Goal: Communication & Community: Answer question/provide support

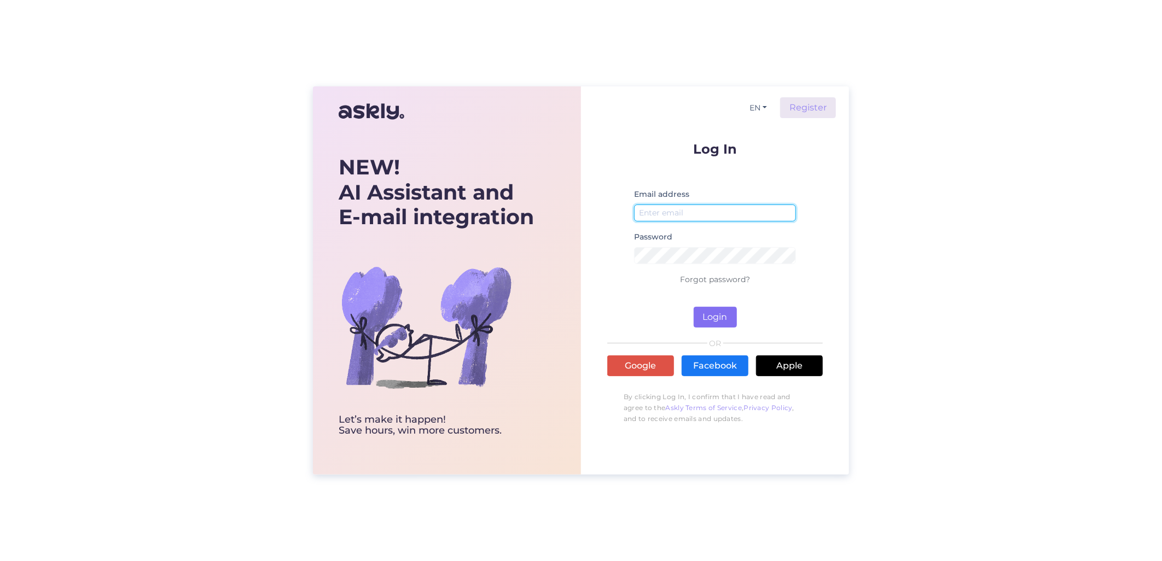
type input "[EMAIL_ADDRESS][DOMAIN_NAME]"
click at [716, 318] on button "Login" at bounding box center [715, 317] width 43 height 21
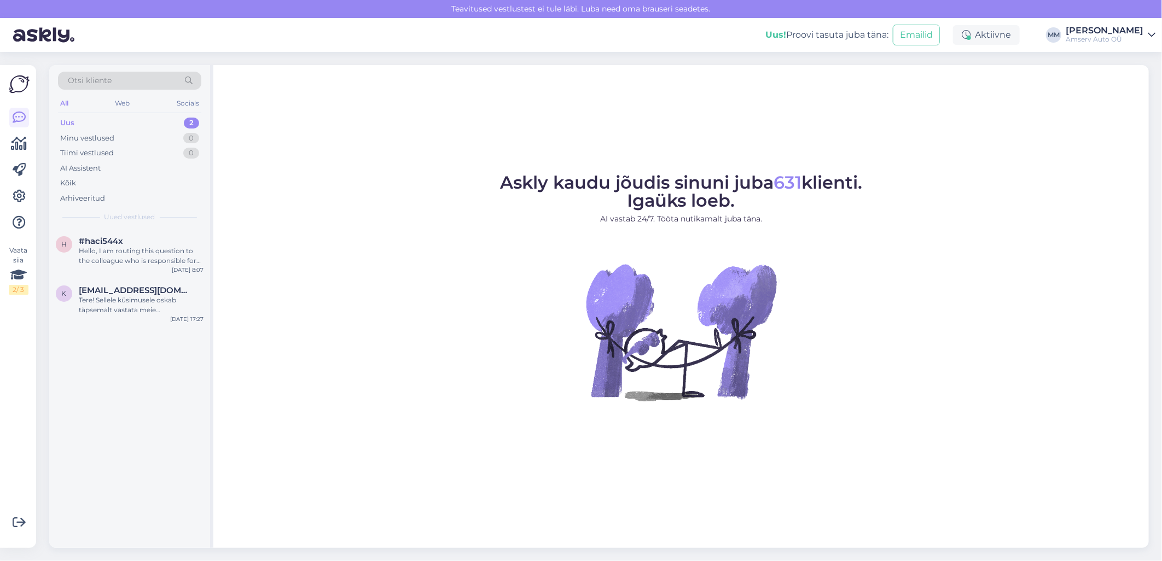
click at [143, 126] on div "Uus 2" at bounding box center [129, 122] width 143 height 15
click at [120, 298] on div "Tere! Sellele küsimusele oskab täpsemalt vastata meie müügispetsialist. Palun o…" at bounding box center [141, 305] width 125 height 20
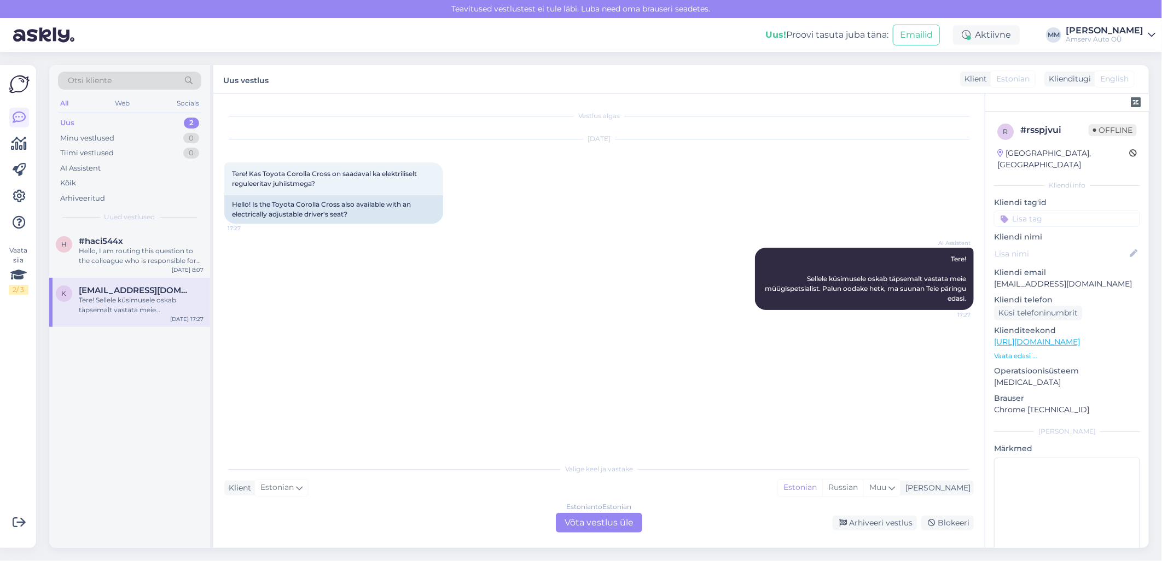
click at [583, 527] on div "Estonian to Estonian Võta vestlus üle" at bounding box center [599, 523] width 86 height 20
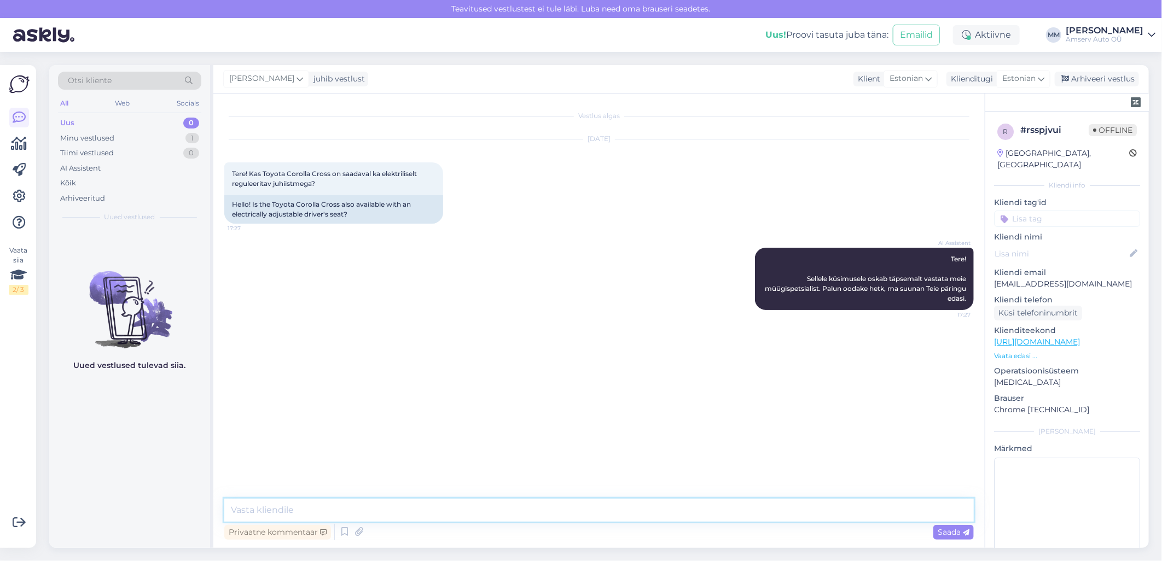
click at [325, 513] on textarea at bounding box center [598, 510] width 749 height 23
type textarea "P"
type textarea "Tere"
click at [304, 514] on textarea "Palun jätke om atel. nr" at bounding box center [598, 510] width 749 height 23
click at [338, 509] on textarea "Palun jätke om tel. nr" at bounding box center [598, 510] width 749 height 23
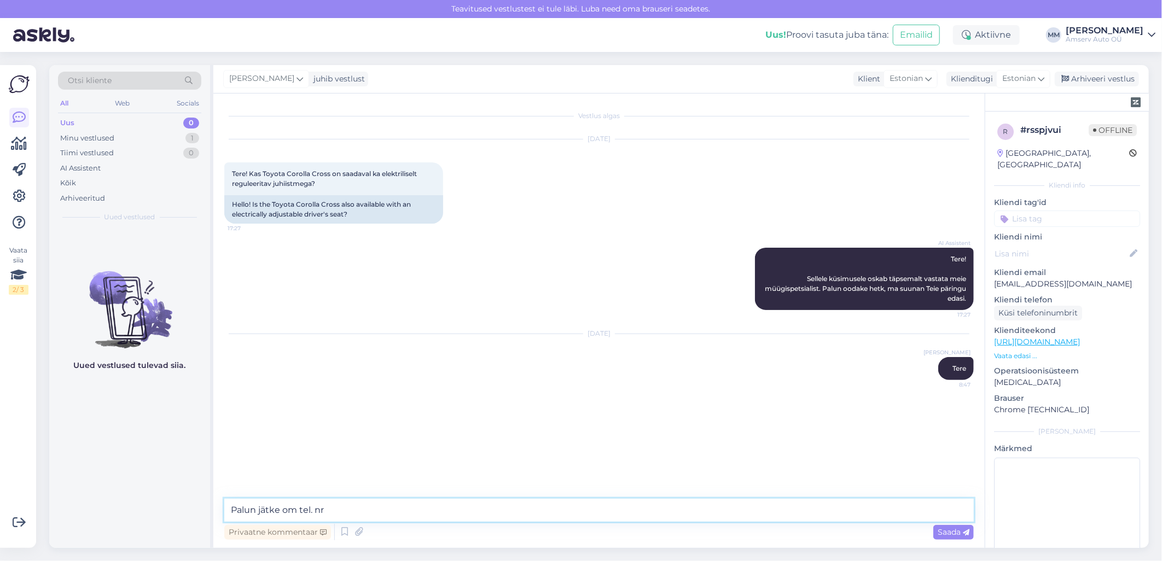
click at [296, 513] on textarea "Palun jätke om tel. nr" at bounding box center [598, 510] width 749 height 23
click at [342, 512] on textarea "Palun jätke oma tel. nr" at bounding box center [598, 510] width 749 height 23
type textarea "Palun jätke oma tel. nr , meie müügispetsialist võtab Teiega ühendust"
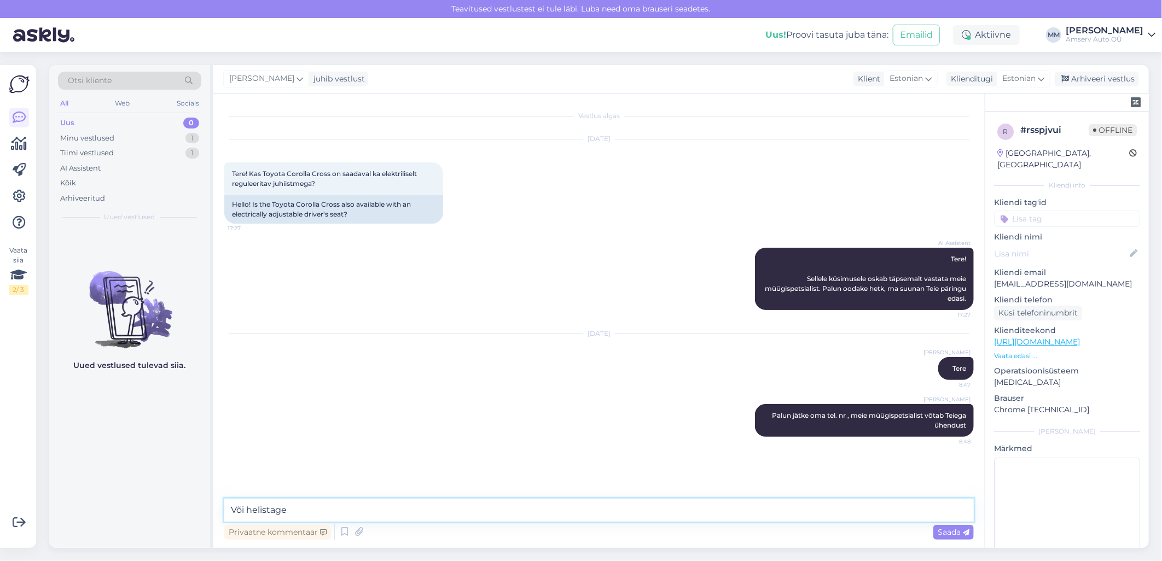
type textarea "Või helistage"
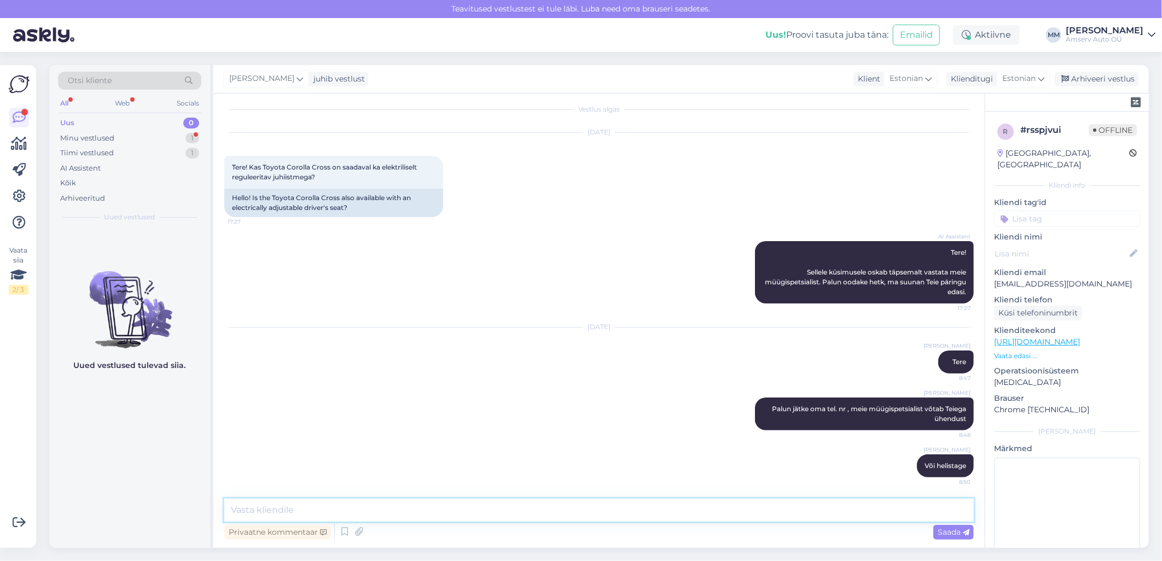
paste textarea "[PERSON_NAME] Kliendihaldur 650 2113, 5331 1624 [EMAIL_ADDRESS][DOMAIN_NAME]"
type textarea "[PERSON_NAME] Kliendihaldur 650 2113, 5331 1624 [EMAIL_ADDRESS][DOMAIN_NAME]"
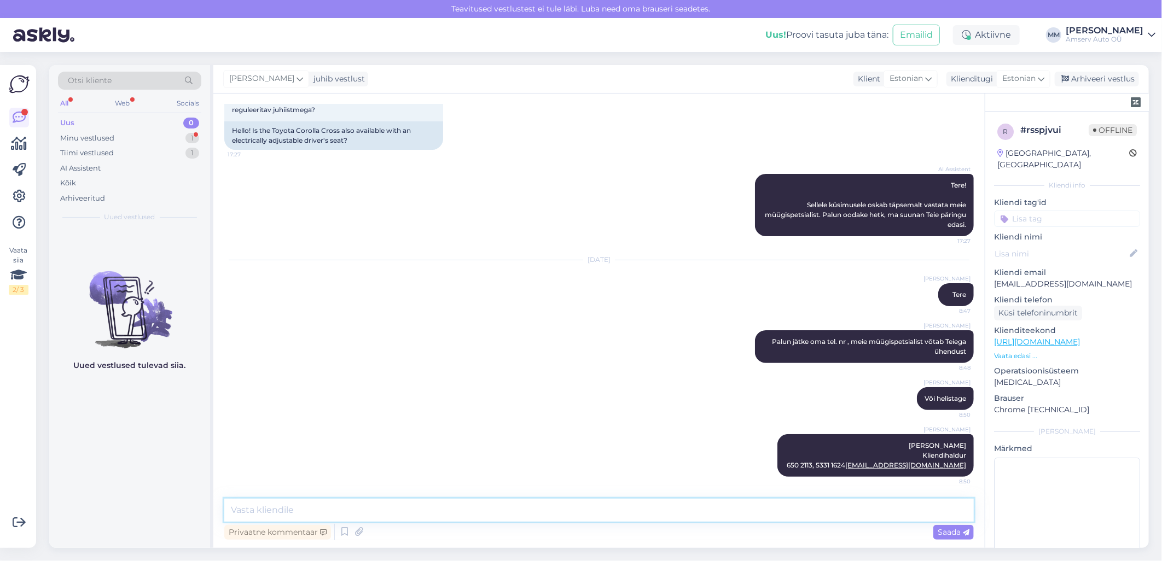
click at [635, 510] on textarea at bounding box center [598, 510] width 749 height 23
type textarea "Jääme ootama!"
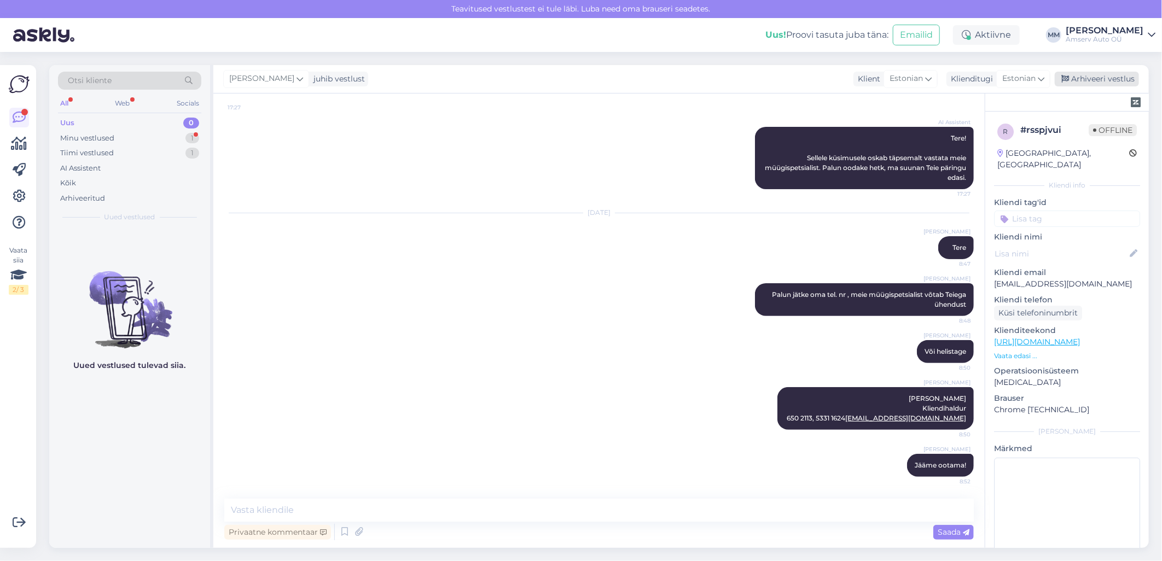
click at [1088, 80] on div "Arhiveeri vestlus" at bounding box center [1097, 79] width 84 height 15
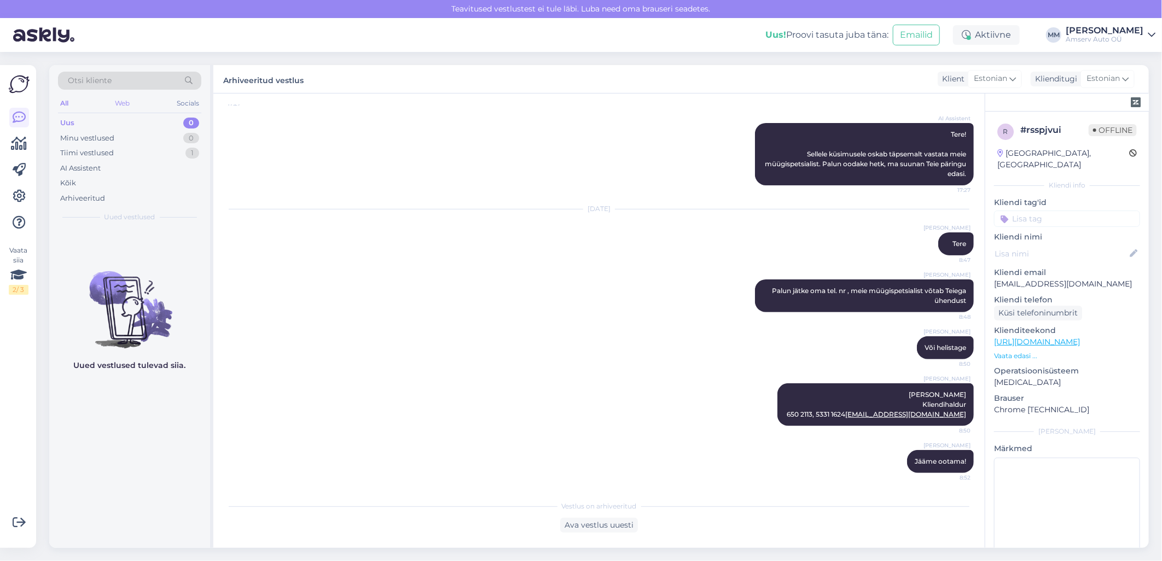
click at [125, 105] on div "Web" at bounding box center [122, 103] width 19 height 14
click at [121, 123] on div "Uus 0" at bounding box center [129, 122] width 143 height 15
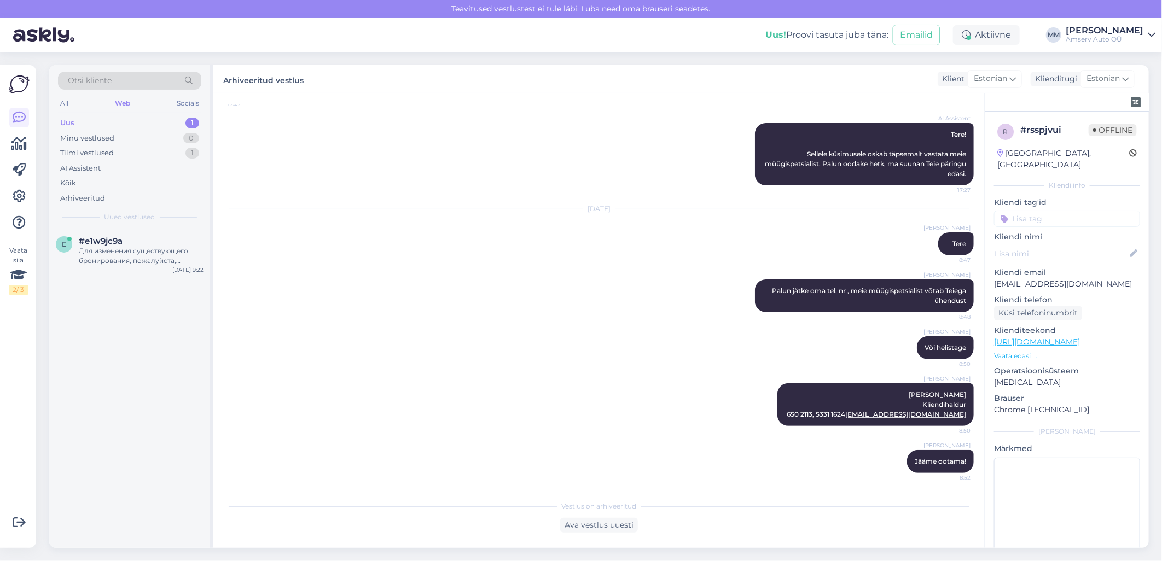
click at [160, 124] on div "Uus 1" at bounding box center [129, 122] width 143 height 15
drag, startPoint x: 147, startPoint y: 252, endPoint x: 158, endPoint y: 254, distance: 11.2
click at [147, 253] on div "Для изменения существующего бронирования, пожалуйста, укажите регистрационный н…" at bounding box center [141, 256] width 125 height 20
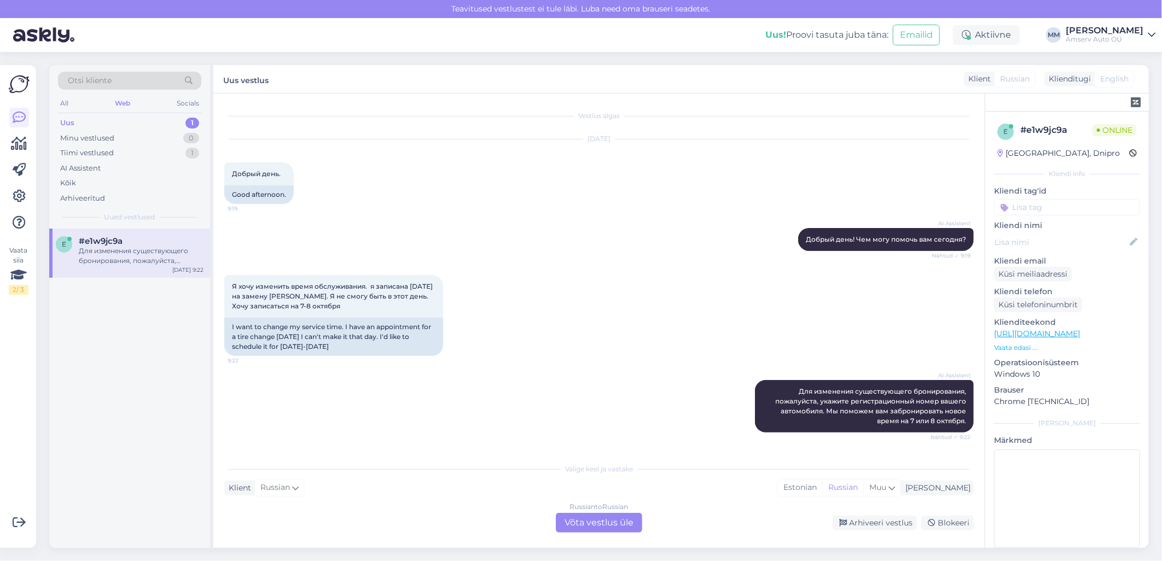
click at [600, 527] on div "Russian to Russian Võta vestlus üle" at bounding box center [599, 523] width 86 height 20
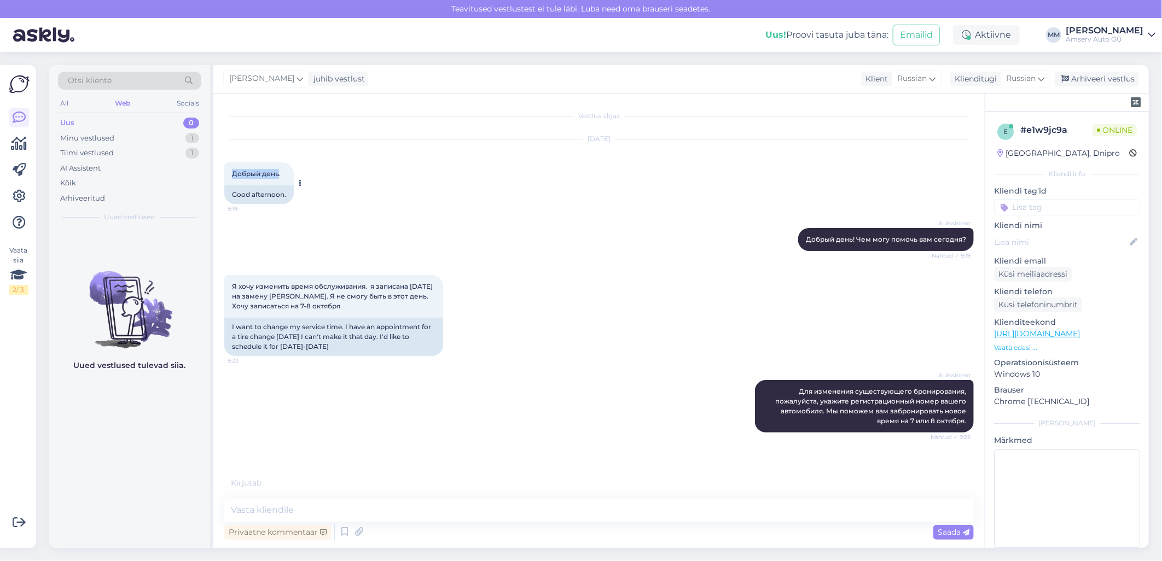
drag, startPoint x: 277, startPoint y: 173, endPoint x: 231, endPoint y: 173, distance: 46.0
click at [231, 173] on div "Добрый день. 9:19" at bounding box center [258, 173] width 69 height 23
copy span "Добрый день"
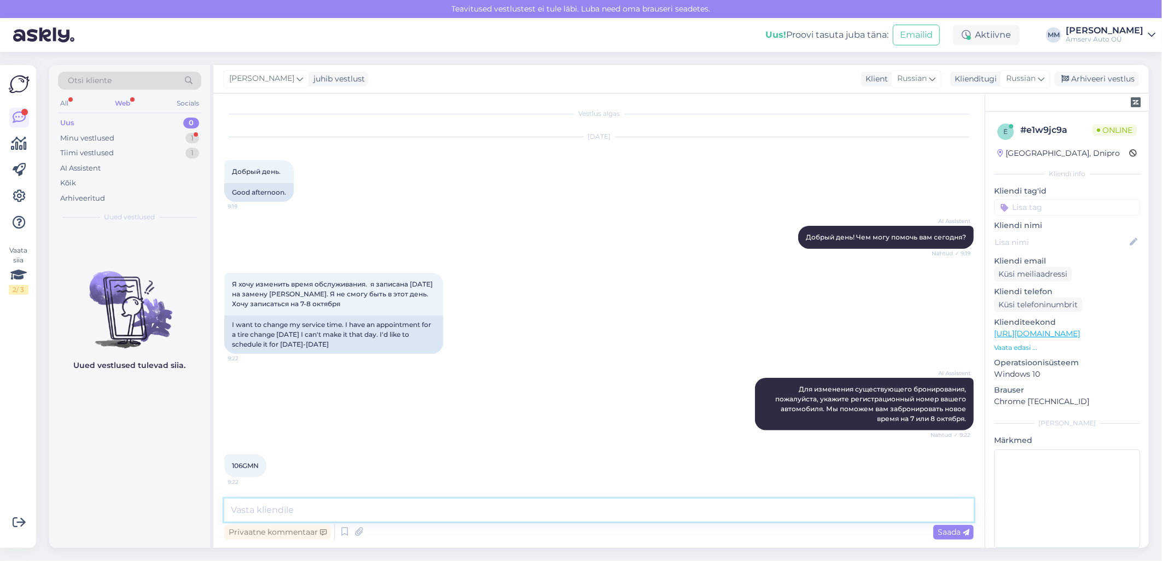
click at [300, 504] on textarea at bounding box center [598, 510] width 749 height 23
click at [286, 507] on textarea at bounding box center [598, 510] width 749 height 23
paste textarea "одну минуту"
type textarea "одну минуту"
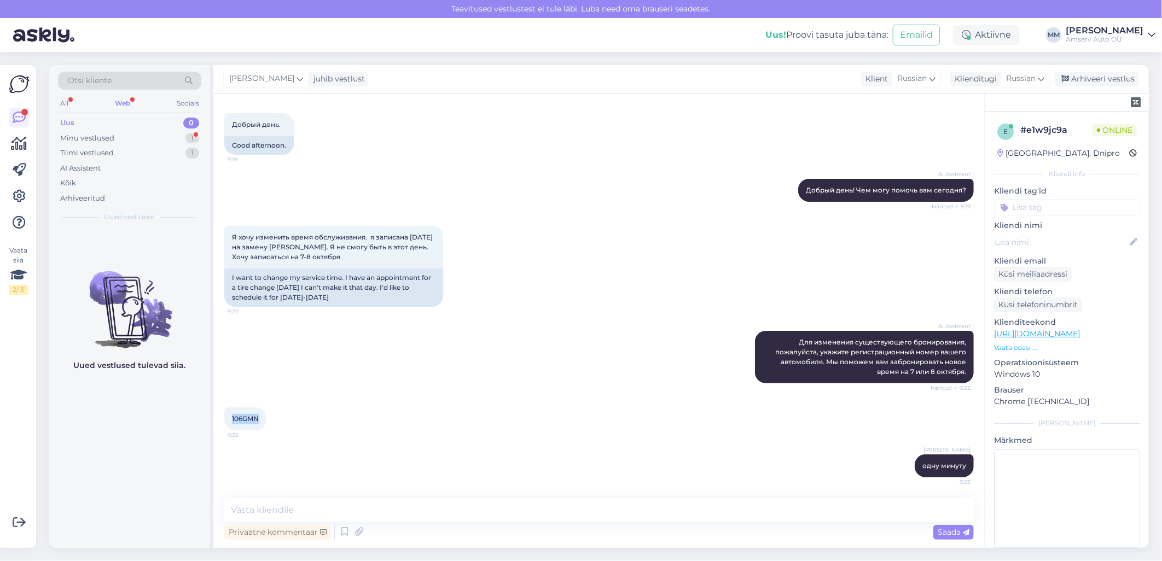
drag, startPoint x: 259, startPoint y: 418, endPoint x: 232, endPoint y: 418, distance: 27.4
click at [232, 418] on div "106GMN 9:22" at bounding box center [245, 419] width 42 height 23
copy span "106GMN"
click at [288, 510] on textarea at bounding box center [598, 510] width 749 height 23
paste textarea "В каком представителстве Вы забронировали время"
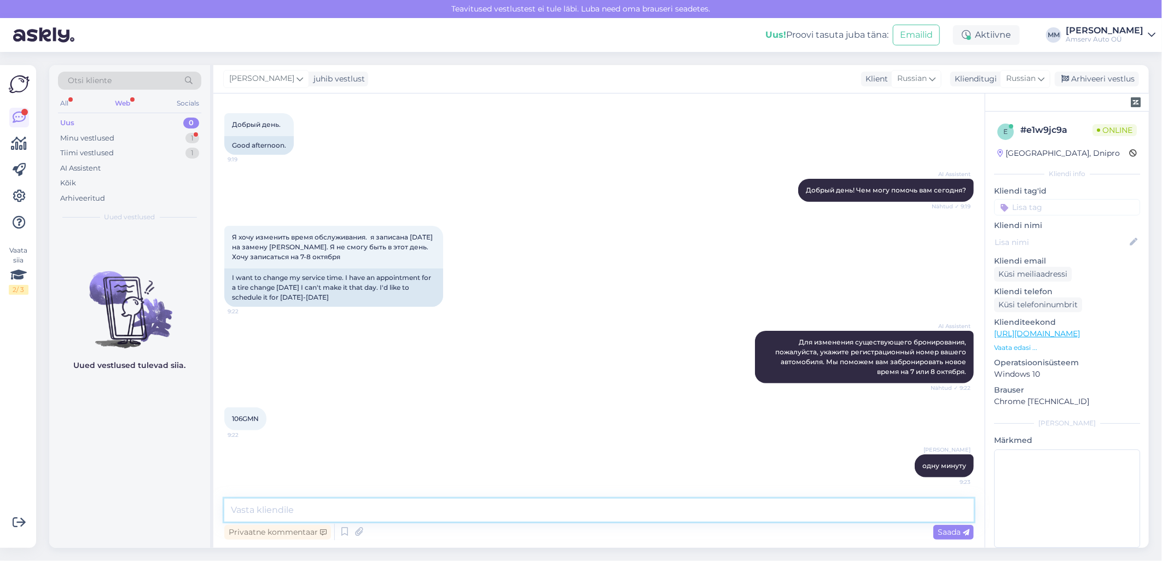
type textarea "В каком представителстве Вы забронировали время"
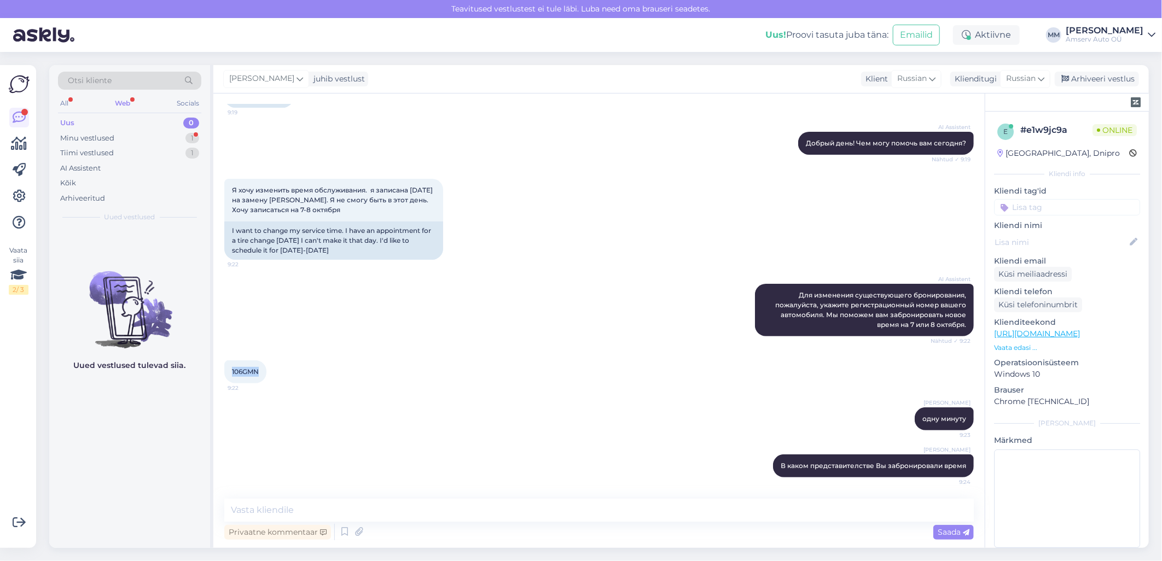
drag, startPoint x: 260, startPoint y: 369, endPoint x: 231, endPoint y: 359, distance: 30.6
click at [231, 359] on div "106GMN 9:22" at bounding box center [598, 371] width 749 height 47
drag, startPoint x: 231, startPoint y: 359, endPoint x: 235, endPoint y: 371, distance: 12.8
copy span "106GMN"
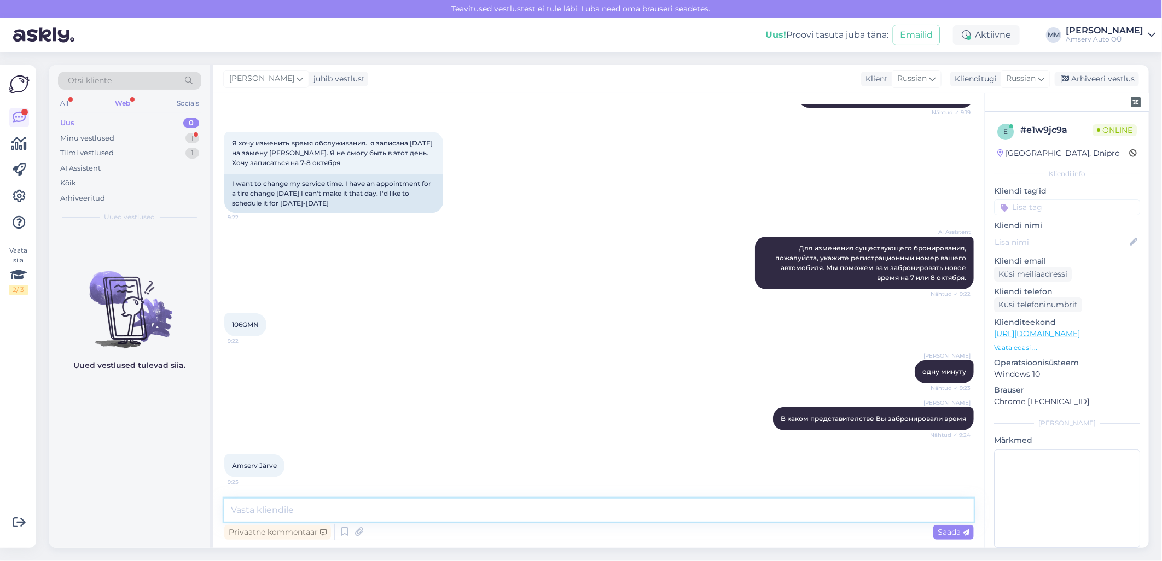
click at [319, 512] on textarea at bounding box center [598, 510] width 749 height 23
paste textarea "07.10 в 12:00 подоидёт ?"
type textarea "07.10 в 12:00 подоидёт ?"
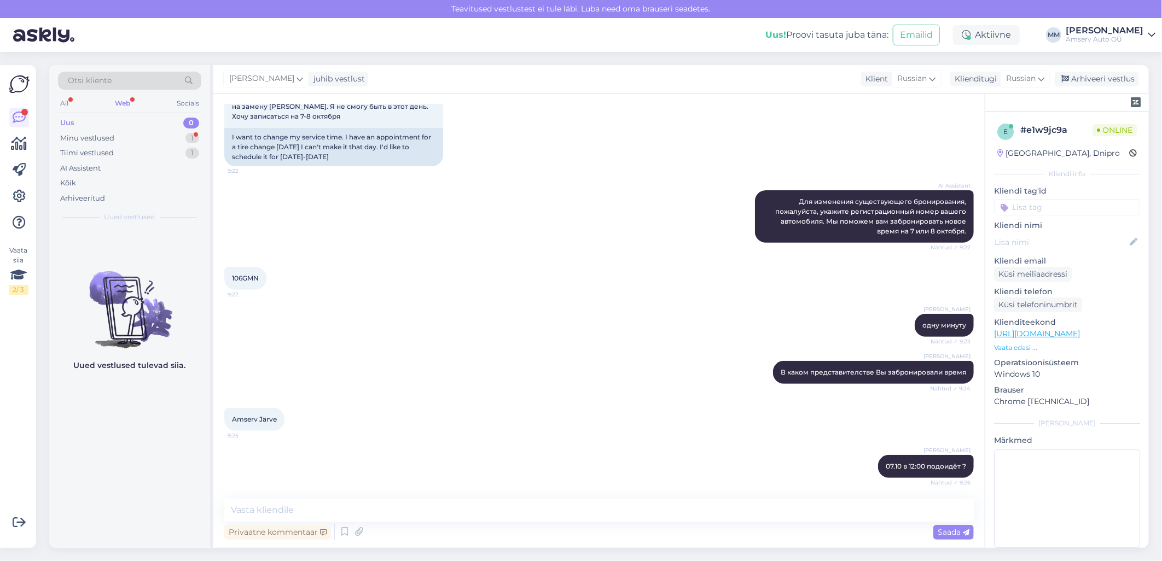
scroll to position [237, 0]
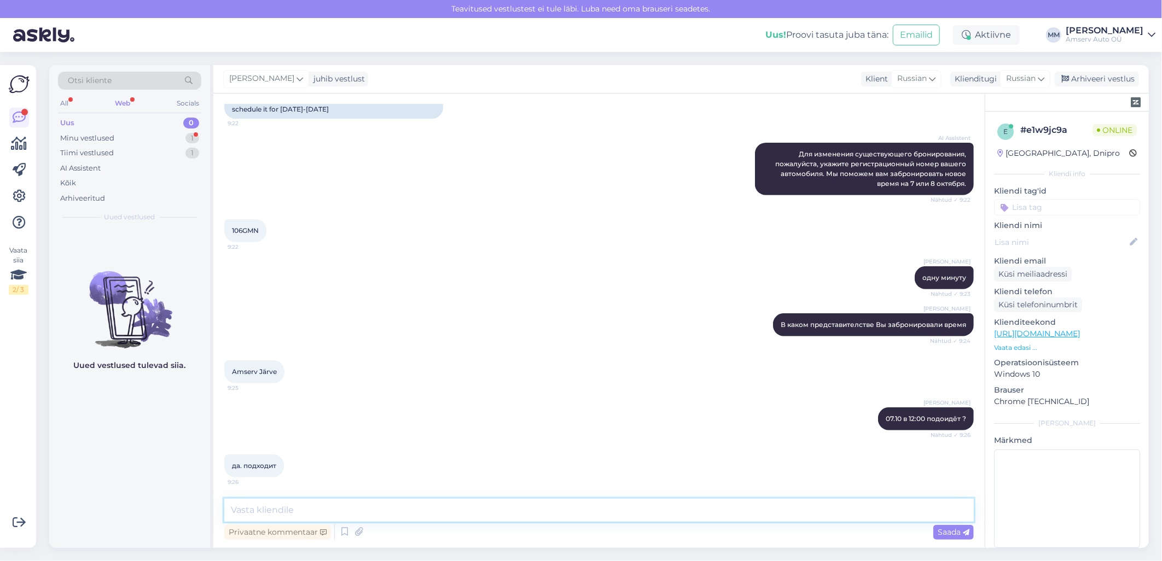
click at [342, 505] on textarea at bounding box center [598, 510] width 749 height 23
paste textarea "Будем ждать Вас"
type textarea "Будем ждать Вас"
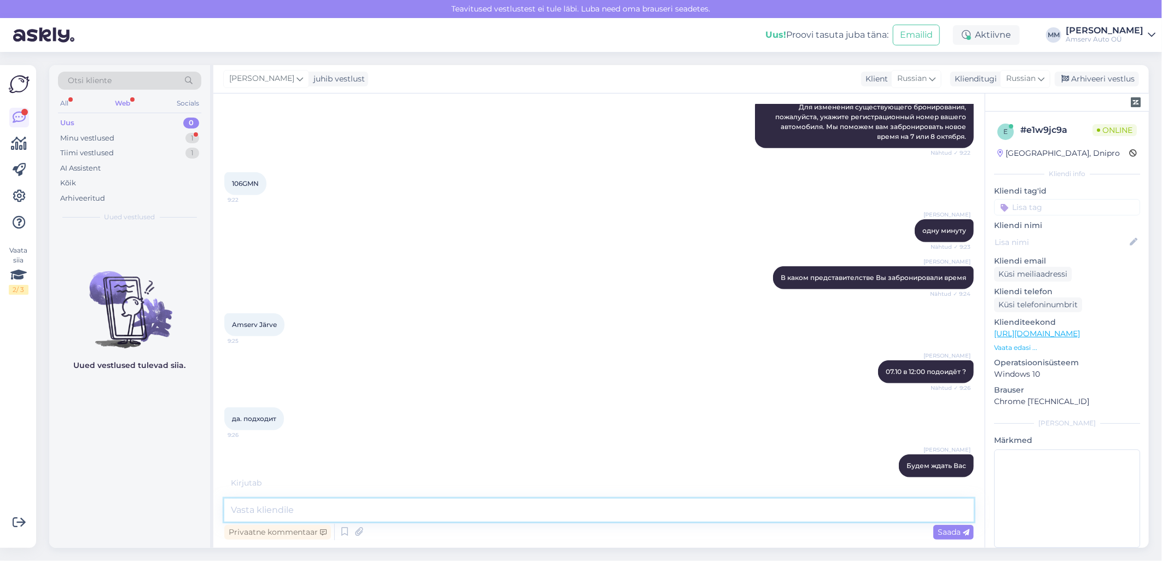
click at [309, 513] on textarea at bounding box center [598, 510] width 749 height 23
paste textarea "Хорошего дня"
type textarea "Хорошего дня!"
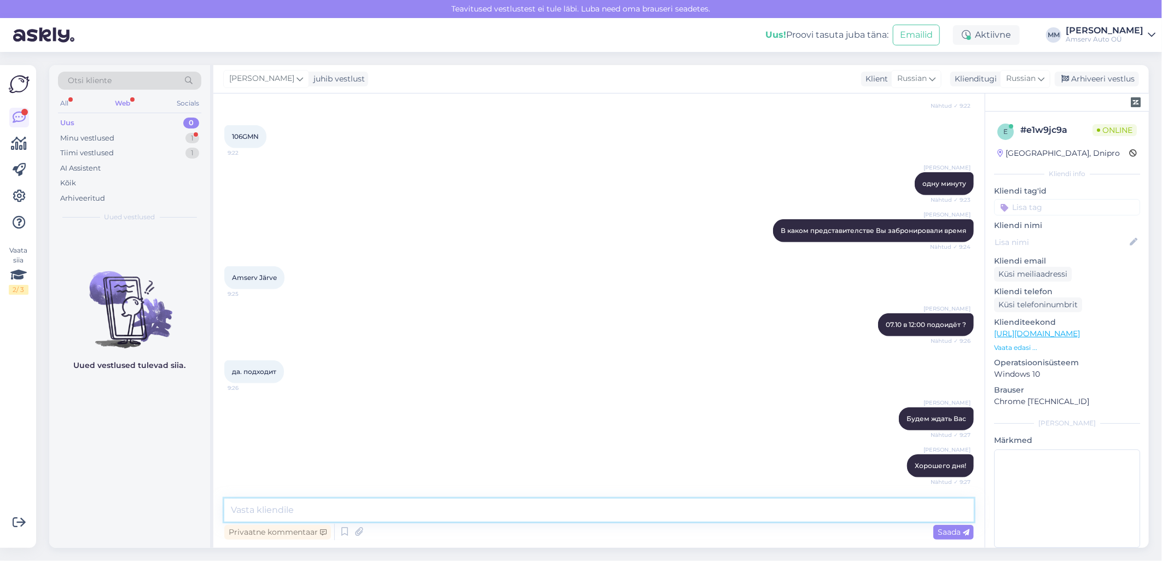
scroll to position [379, 0]
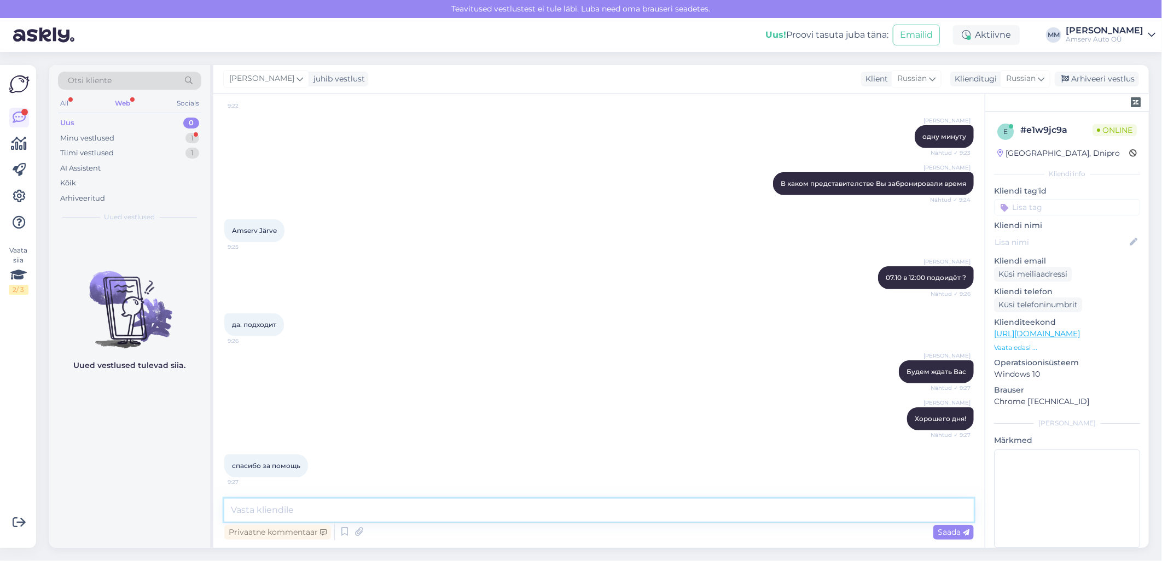
click at [307, 506] on textarea at bounding box center [598, 510] width 749 height 23
paste textarea "Спасибо что обратились"
type textarea "Спасибо что обратились :)"
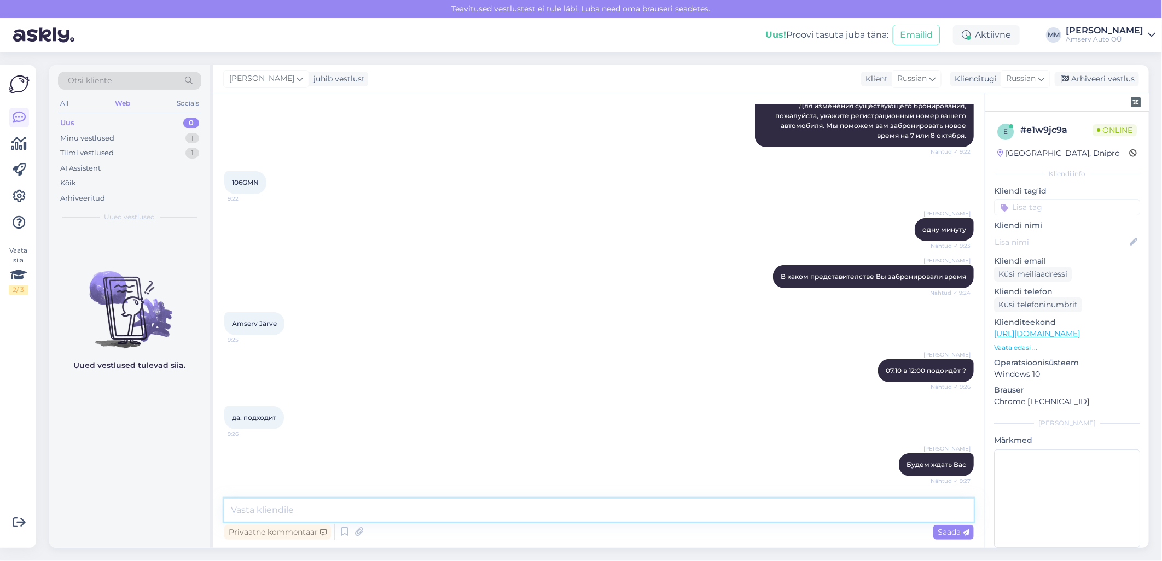
scroll to position [425, 0]
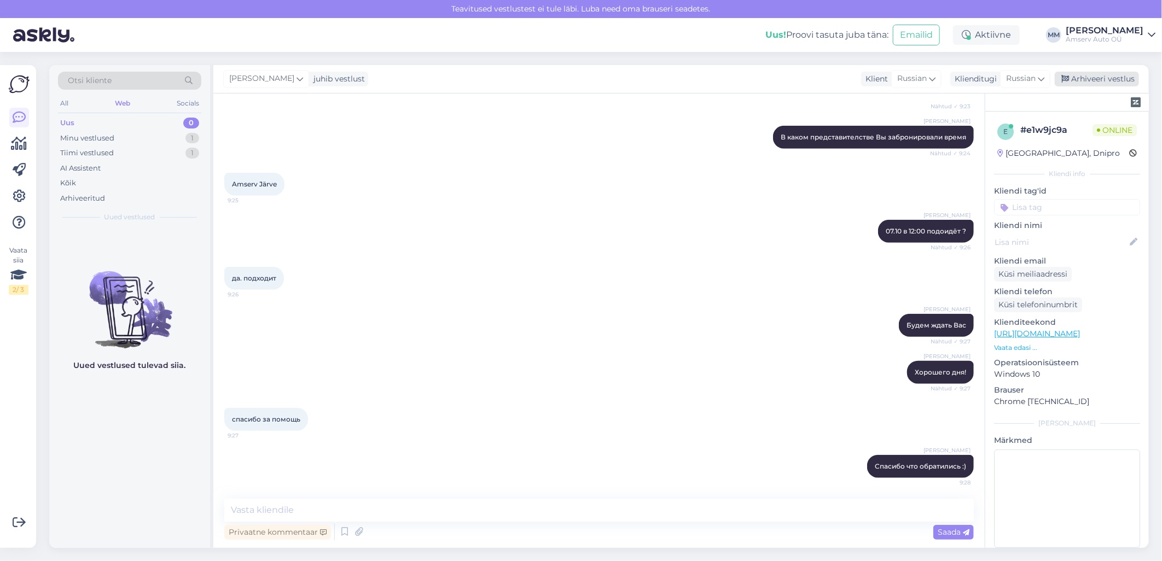
click at [1103, 82] on div "Arhiveeri vestlus" at bounding box center [1097, 79] width 84 height 15
